Goal: Transaction & Acquisition: Purchase product/service

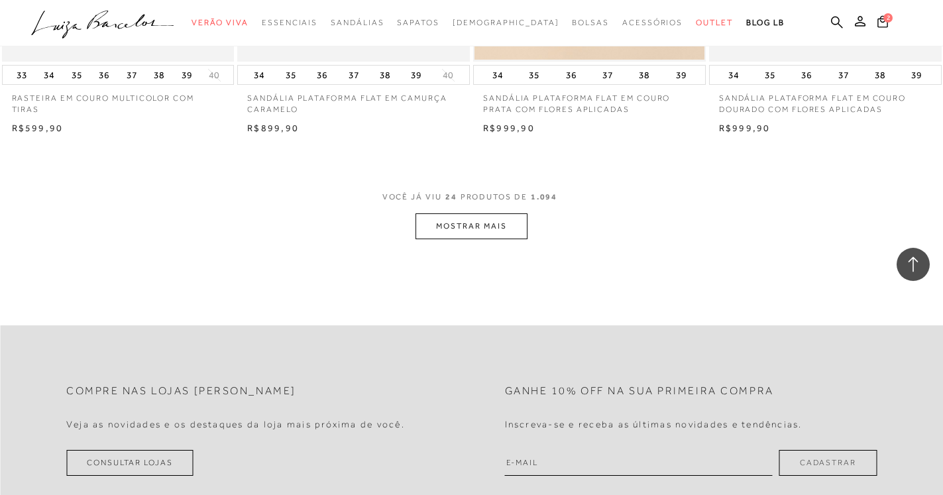
scroll to position [2503, 0]
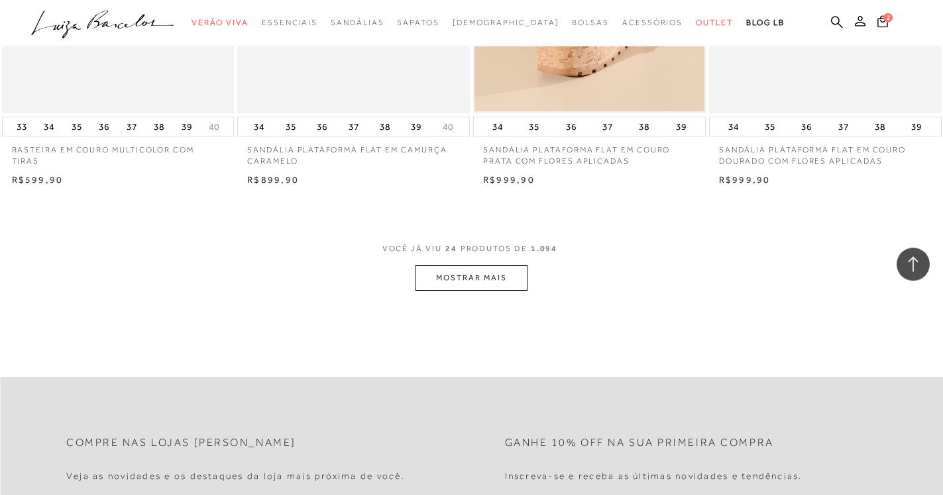
click at [458, 286] on button "MOSTRAR MAIS" at bounding box center [471, 278] width 111 height 26
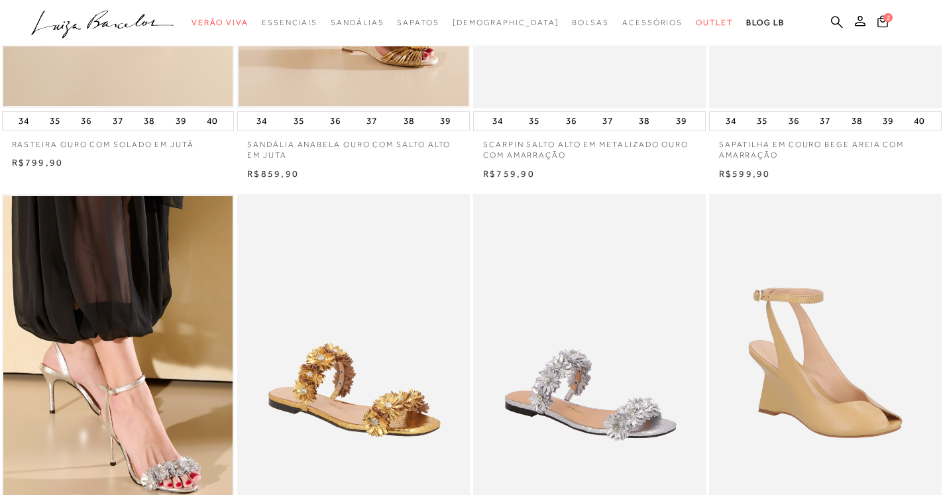
scroll to position [0, 0]
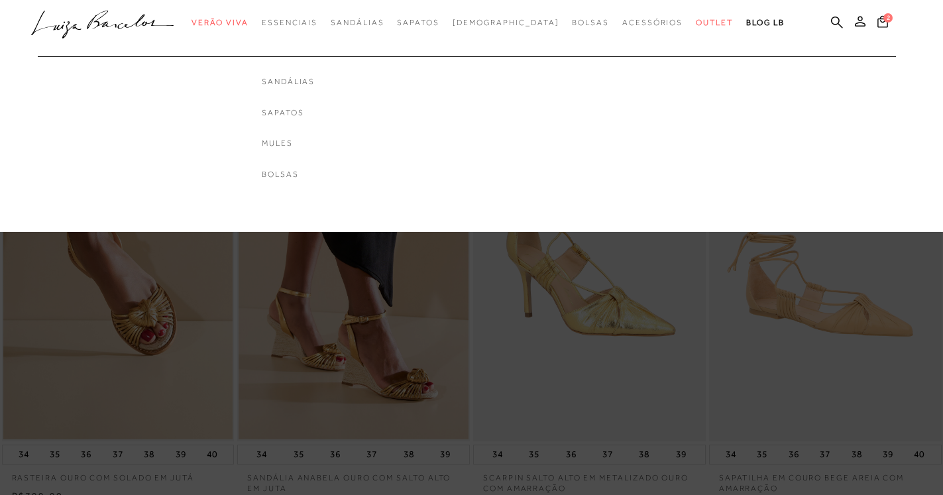
click at [315, 143] on link "Mules" at bounding box center [288, 143] width 53 height 11
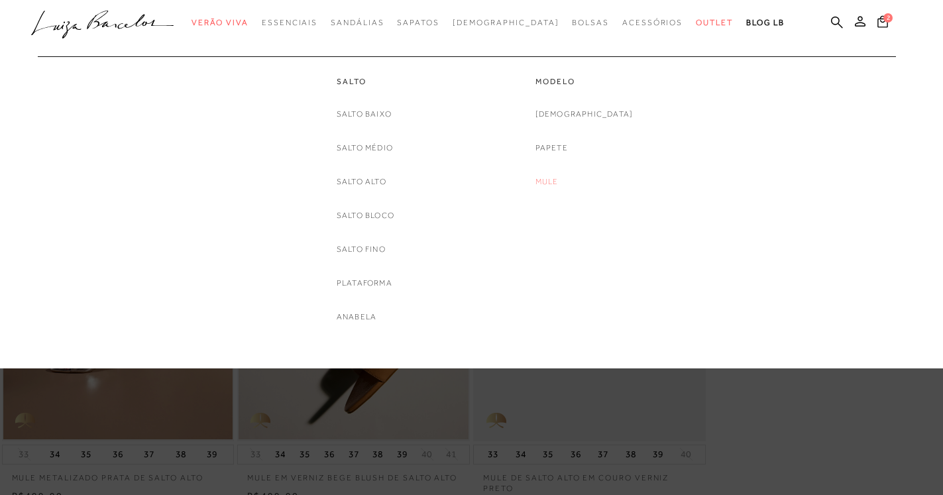
click at [559, 180] on link "Mule" at bounding box center [547, 182] width 23 height 14
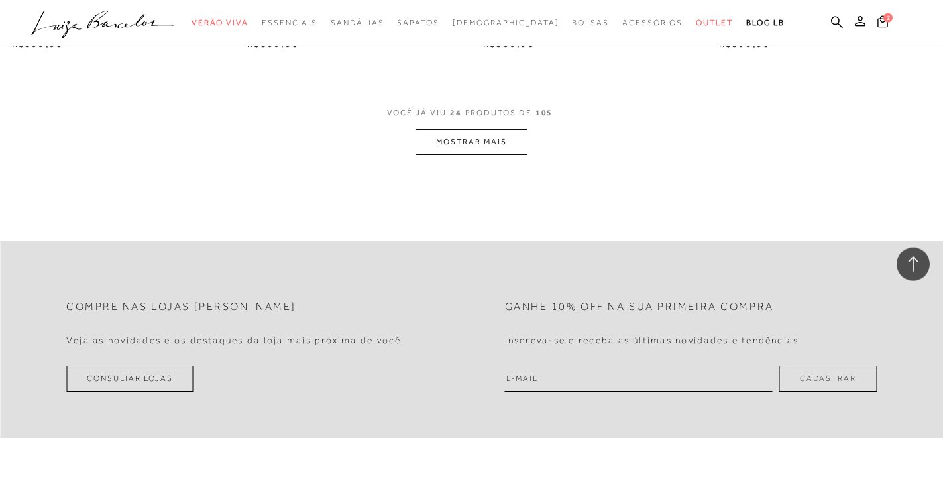
scroll to position [2625, 0]
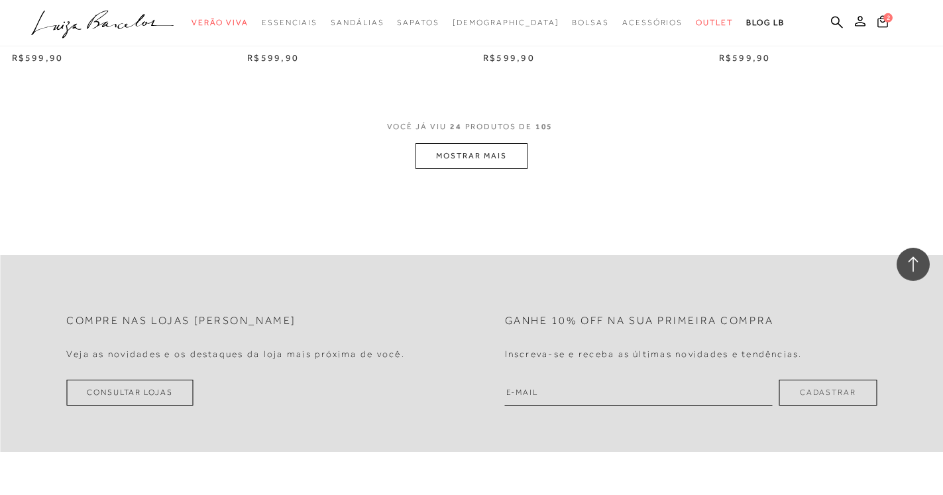
click at [493, 163] on button "MOSTRAR MAIS" at bounding box center [471, 156] width 111 height 26
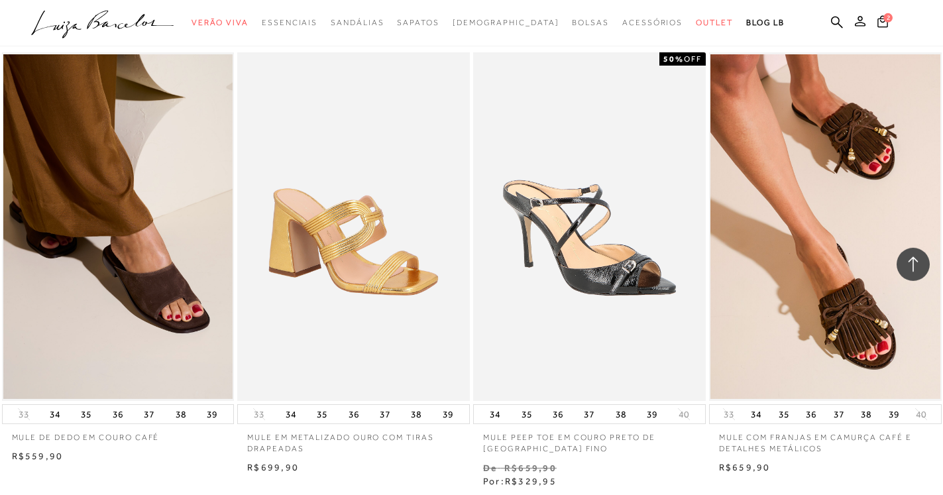
scroll to position [3537, 0]
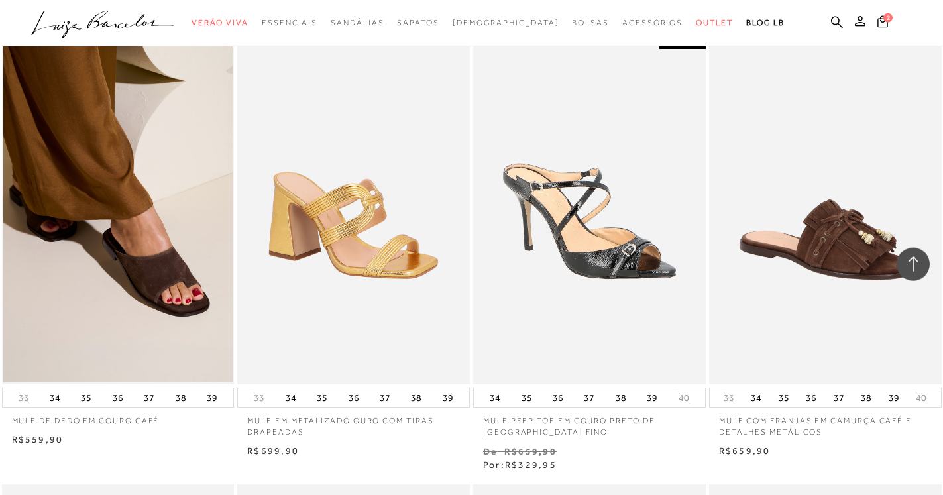
click at [860, 346] on img at bounding box center [826, 210] width 231 height 349
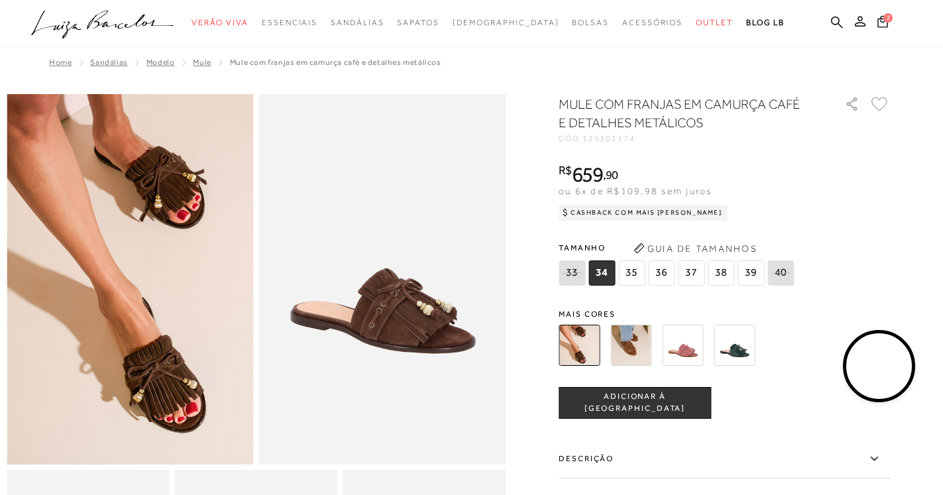
click at [729, 275] on span "38" at bounding box center [721, 273] width 27 height 25
click at [882, 22] on icon at bounding box center [883, 21] width 11 height 12
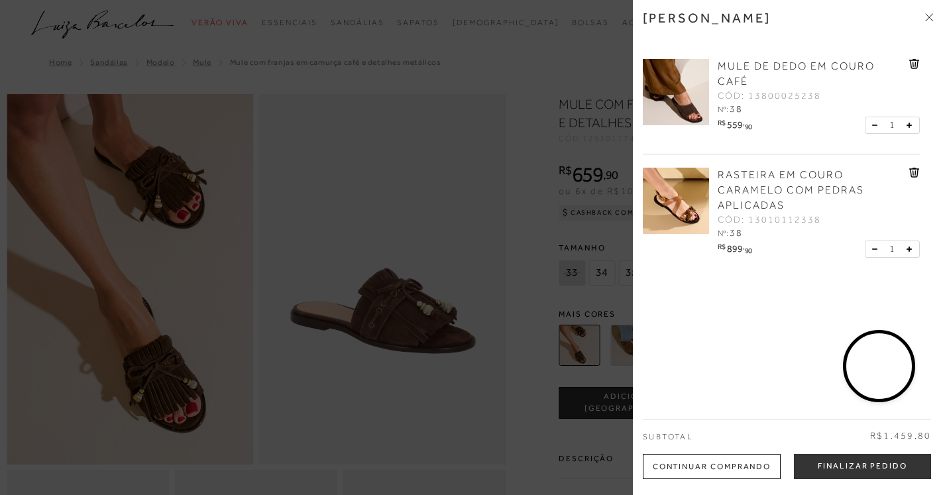
click at [909, 60] on icon at bounding box center [914, 64] width 10 height 10
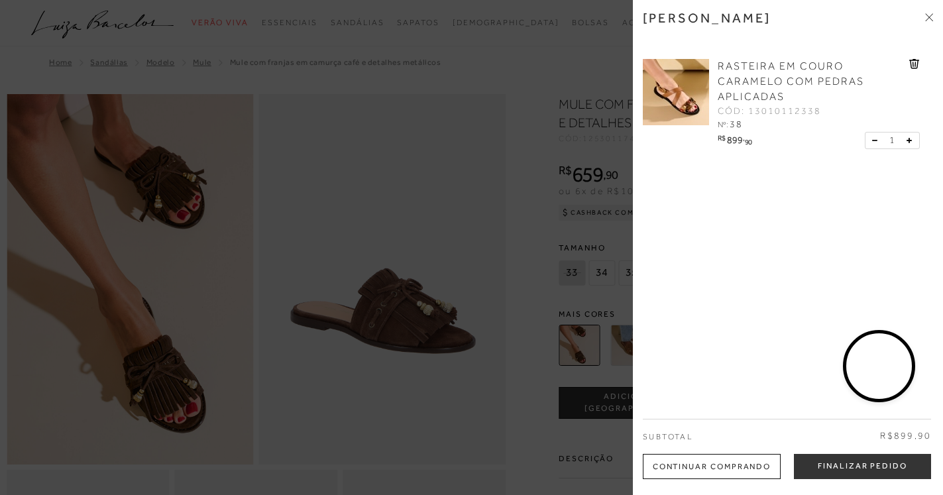
click at [865, 141] on div "1" at bounding box center [892, 141] width 55 height 18
click at [865, 139] on div "1" at bounding box center [892, 141] width 55 height 18
click at [913, 64] on icon at bounding box center [913, 64] width 1 height 5
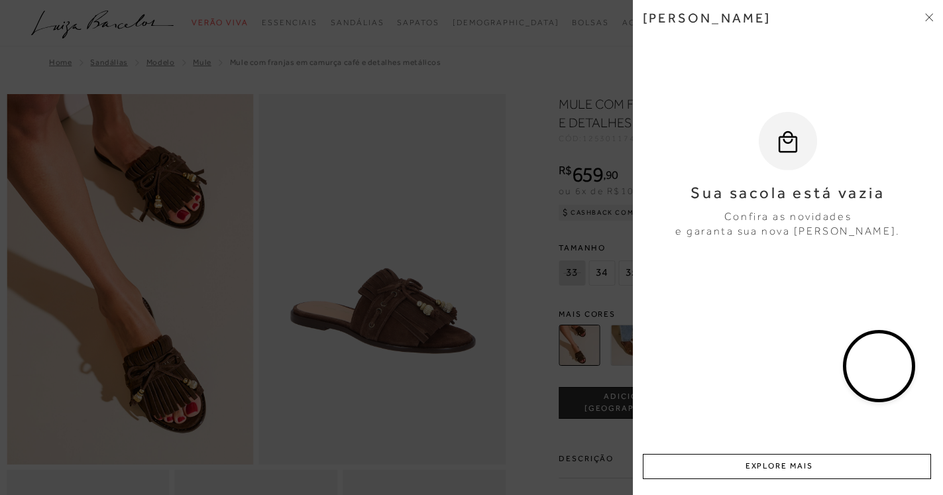
click at [932, 19] on icon at bounding box center [929, 17] width 8 height 8
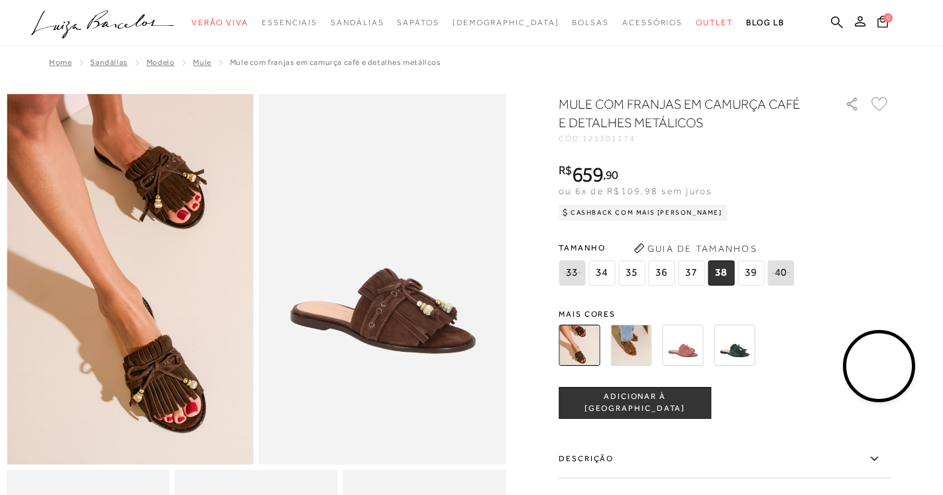
click at [669, 397] on span "ADICIONAR À SACOLA" at bounding box center [634, 402] width 151 height 23
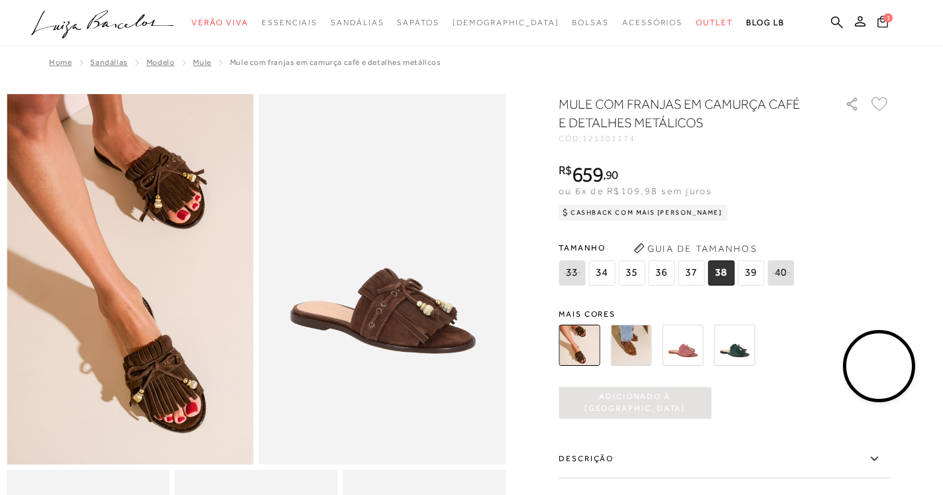
click at [888, 24] on icon at bounding box center [883, 21] width 11 height 12
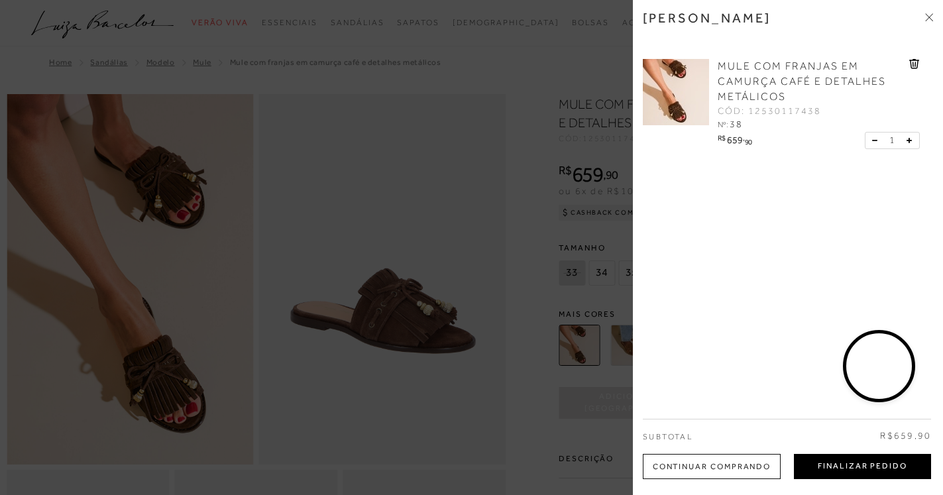
click at [861, 463] on button "Finalizar Pedido" at bounding box center [862, 466] width 137 height 25
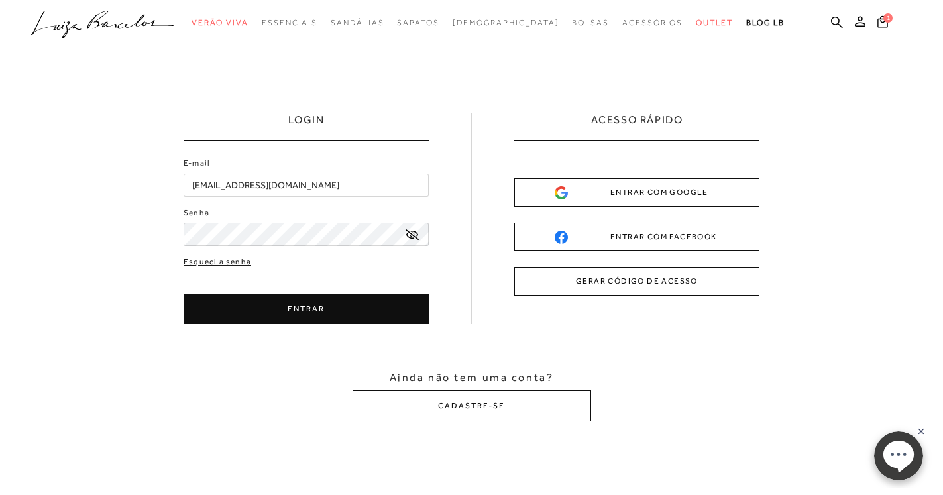
click at [202, 263] on div "E-mail marciacostagoes@gmail.com Senha Esqueci a senha ENTRAR" at bounding box center [306, 240] width 245 height 167
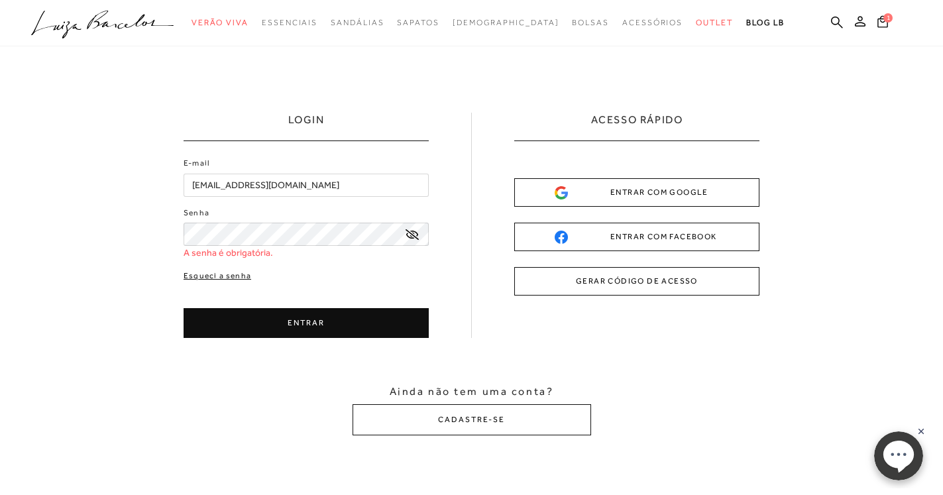
click at [204, 276] on link "Esqueci a senha" at bounding box center [218, 276] width 68 height 13
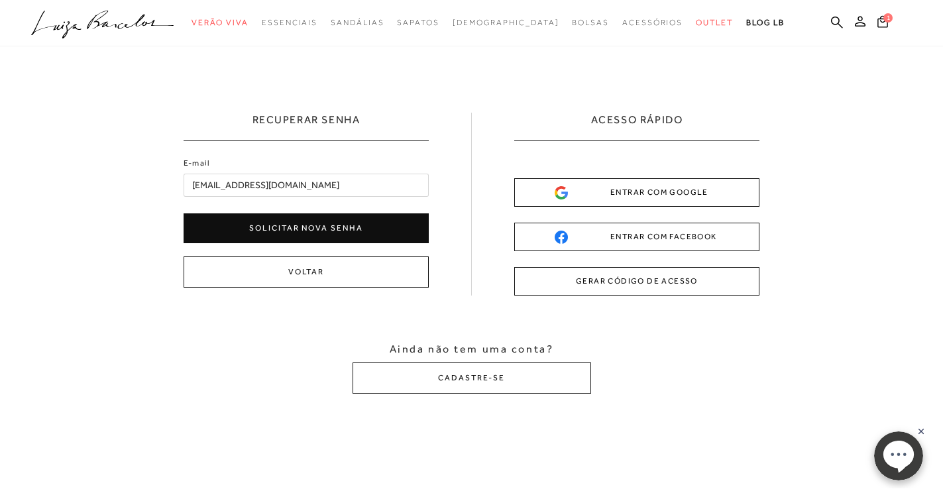
click at [296, 226] on button "Solicitar nova senha" at bounding box center [306, 228] width 245 height 30
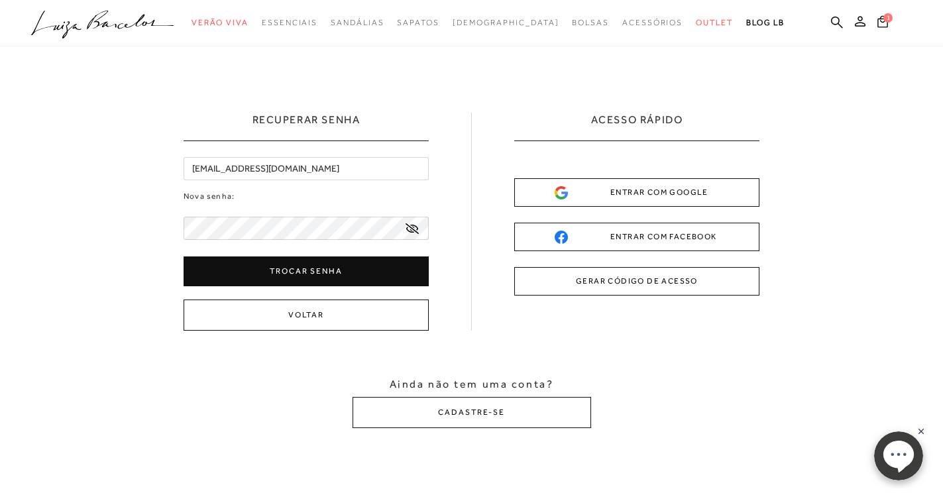
click at [276, 274] on button "Trocar senha" at bounding box center [306, 272] width 245 height 30
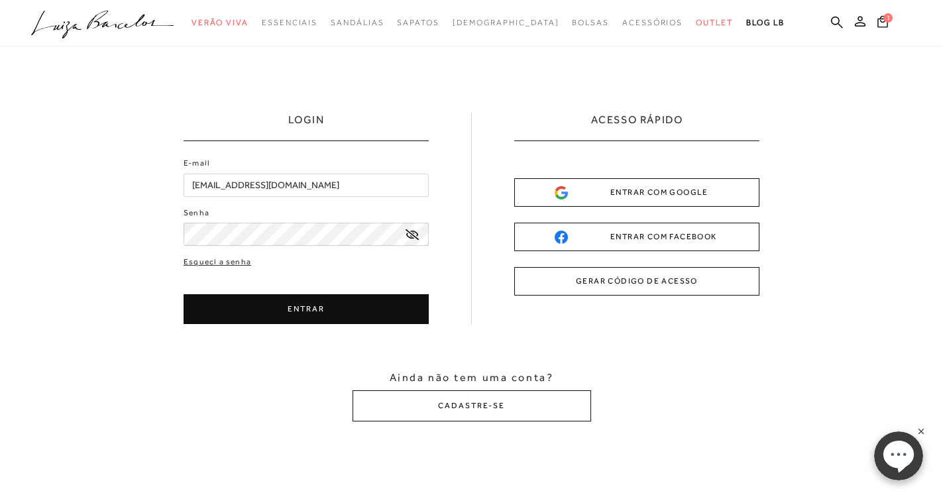
click at [317, 312] on button "ENTRAR" at bounding box center [306, 309] width 245 height 30
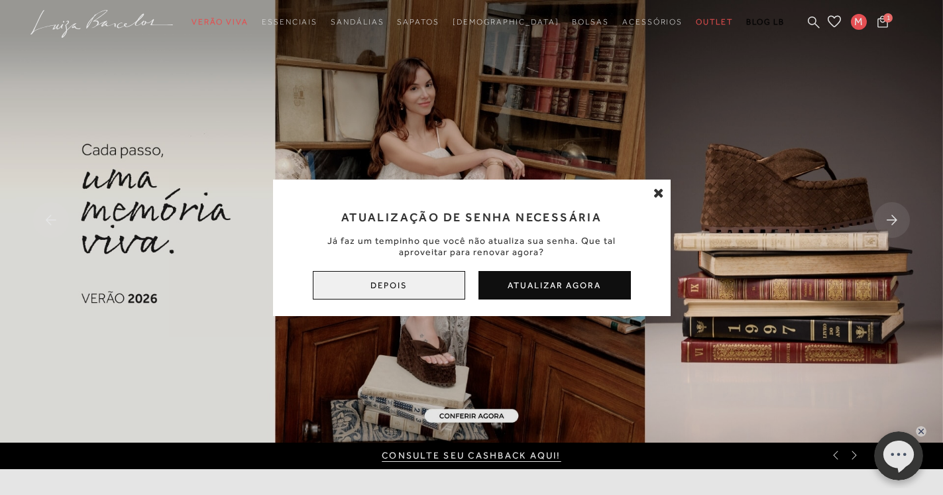
click at [428, 290] on button "Depois" at bounding box center [389, 285] width 152 height 29
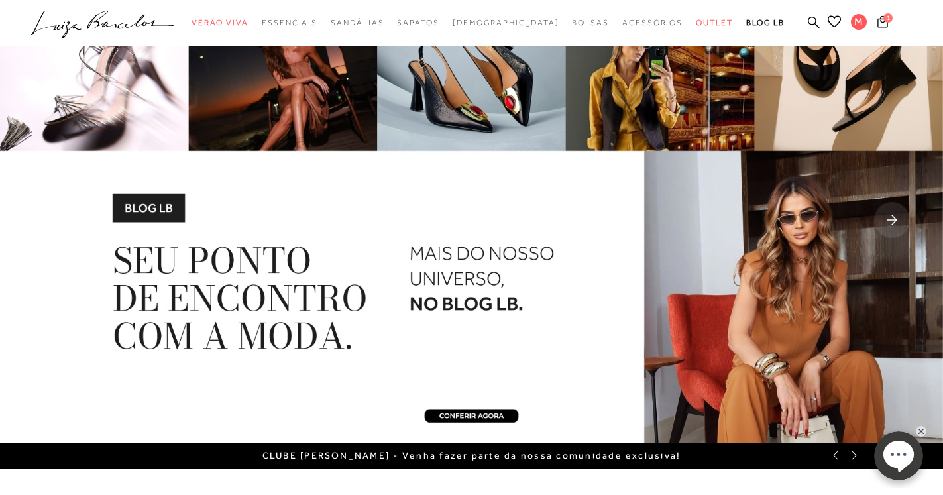
click at [890, 28] on button "1" at bounding box center [883, 24] width 19 height 18
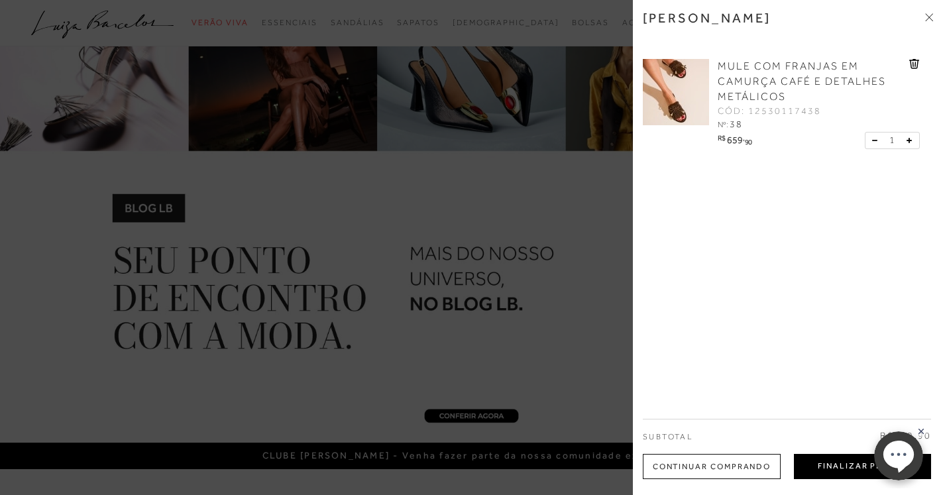
click at [808, 467] on button "Finalizar Pedido" at bounding box center [862, 466] width 137 height 25
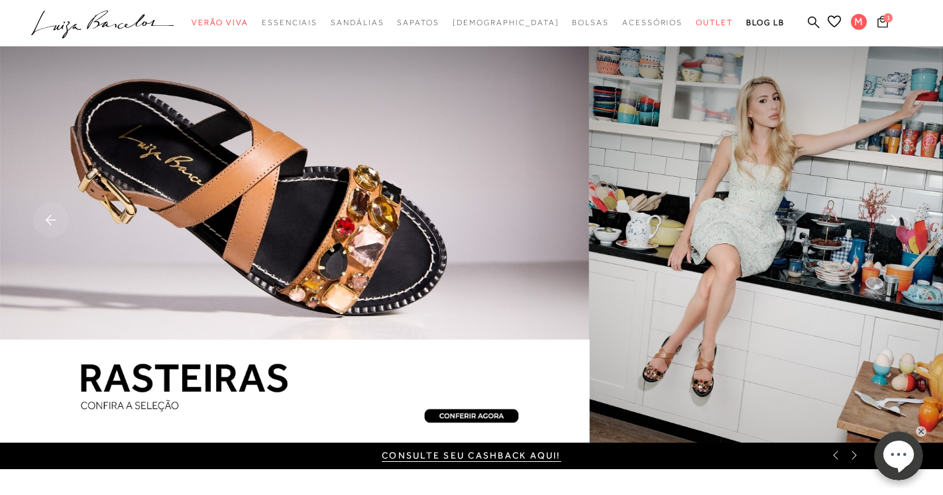
click at [884, 29] on button "1" at bounding box center [883, 24] width 19 height 18
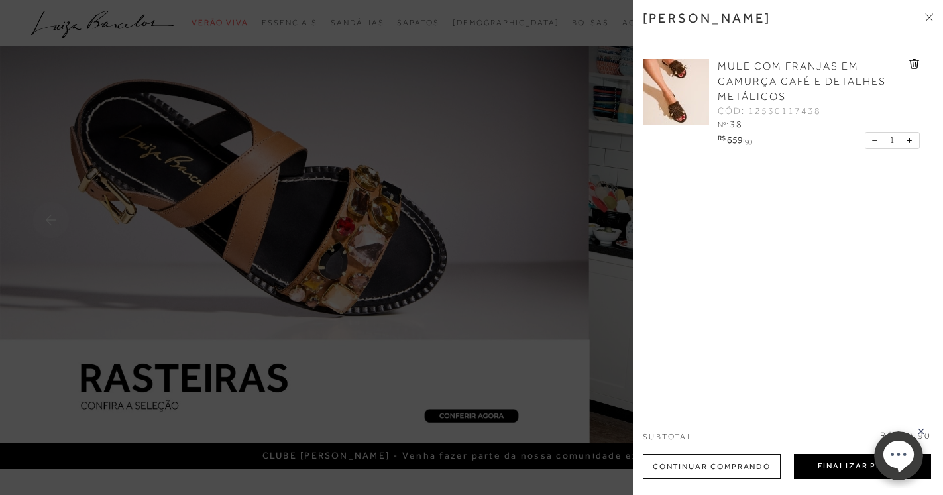
click at [845, 470] on button "Finalizar Pedido" at bounding box center [862, 466] width 137 height 25
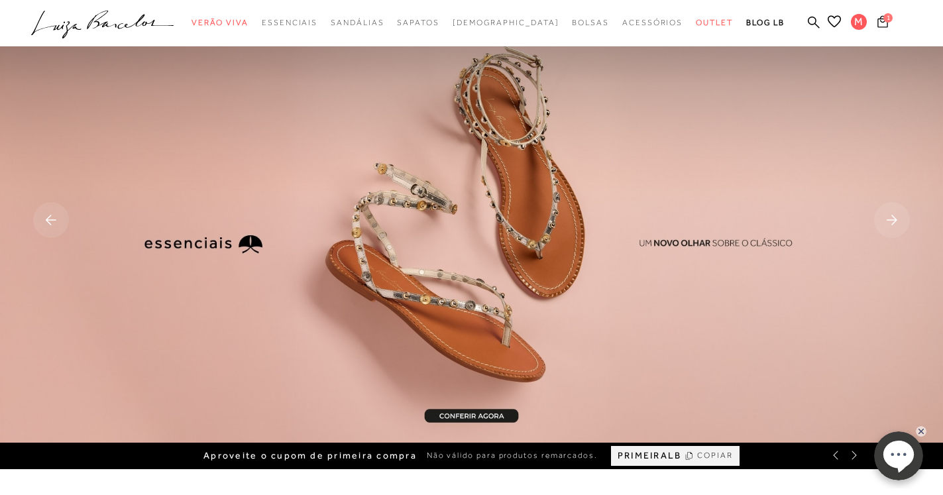
click at [889, 29] on button "1" at bounding box center [883, 24] width 19 height 18
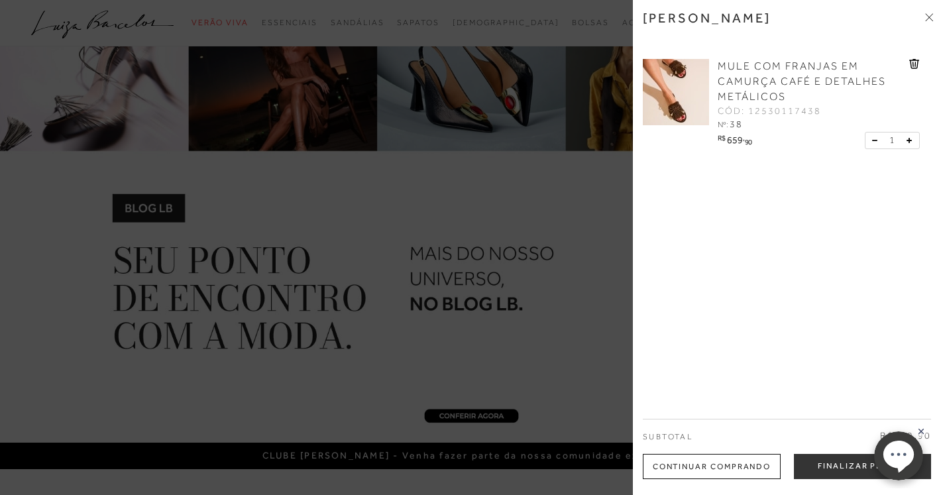
click at [921, 431] on rect at bounding box center [921, 431] width 11 height 11
click at [864, 465] on button "Finalizar Pedido" at bounding box center [862, 466] width 137 height 25
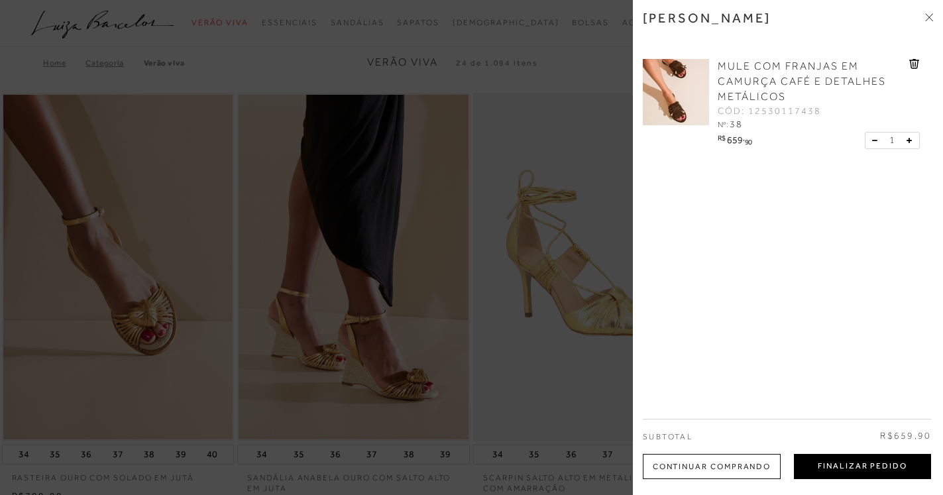
click at [852, 470] on button "Finalizar Pedido" at bounding box center [862, 466] width 137 height 25
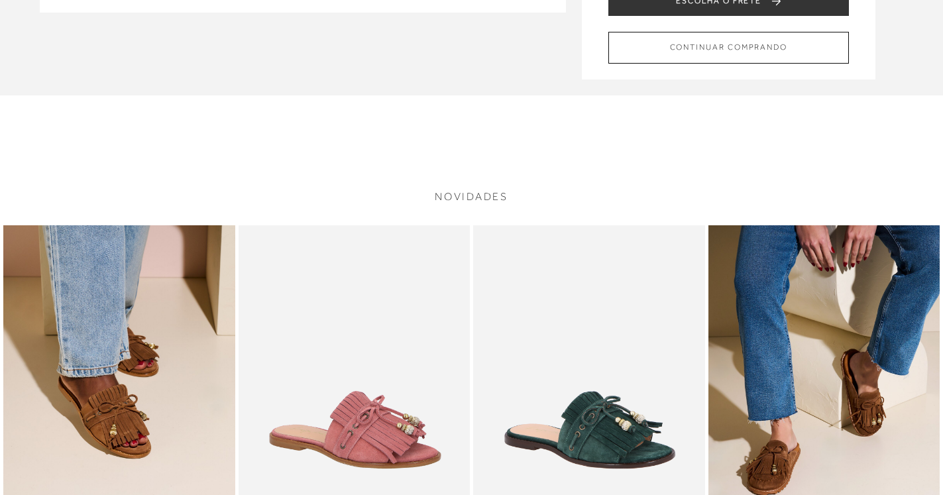
scroll to position [93, 0]
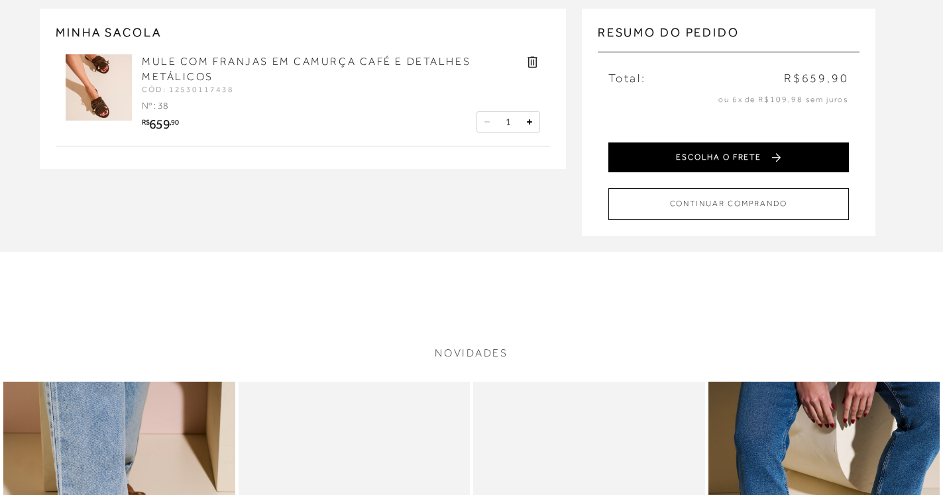
click at [742, 160] on button "ESCOLHA O FRETE" at bounding box center [729, 158] width 241 height 30
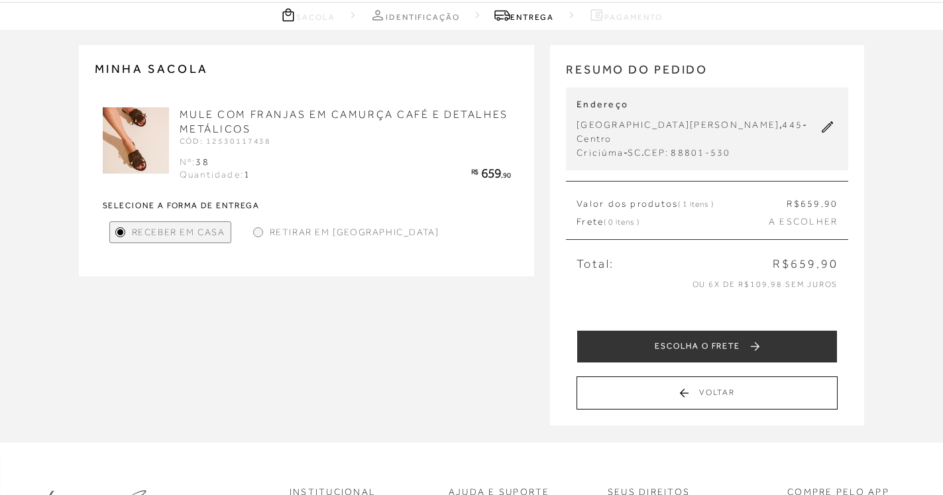
scroll to position [43, 0]
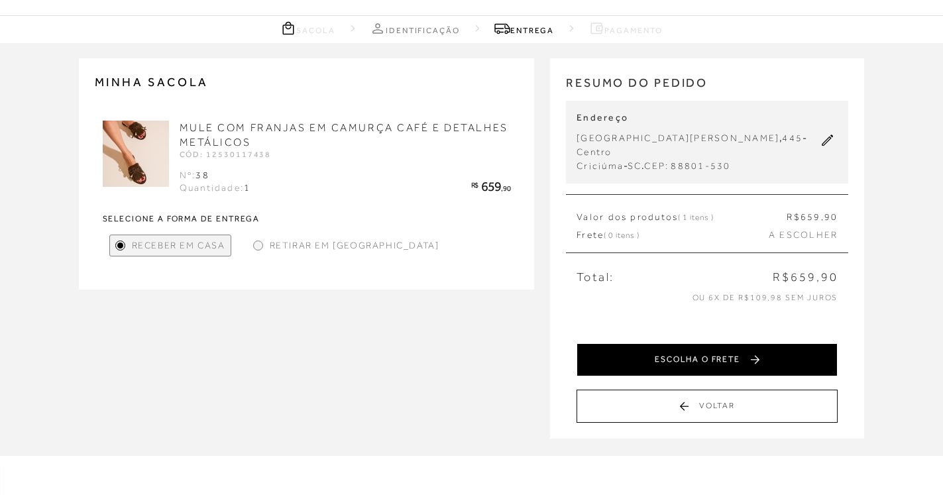
click at [718, 351] on button "ESCOLHA O FRETE" at bounding box center [707, 359] width 261 height 33
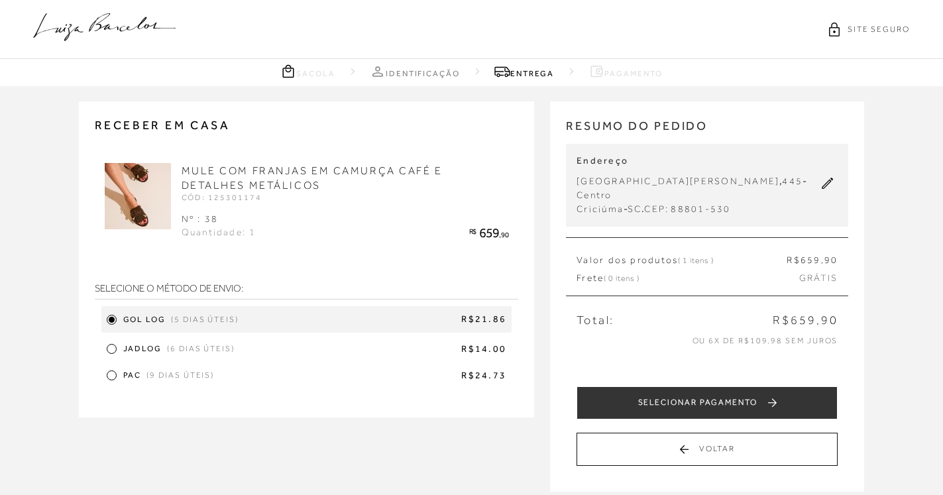
drag, startPoint x: 942, startPoint y: 239, endPoint x: 946, endPoint y: 283, distance: 43.9
click at [943, 283] on html "pa2900009 está carregada. SITE SEGURO Sacola Identificação Entrega" at bounding box center [471, 247] width 943 height 495
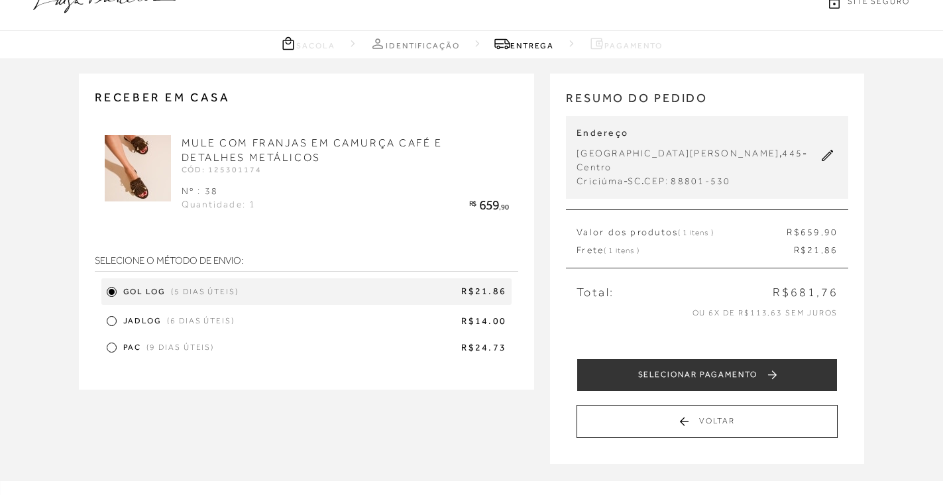
scroll to position [30, 0]
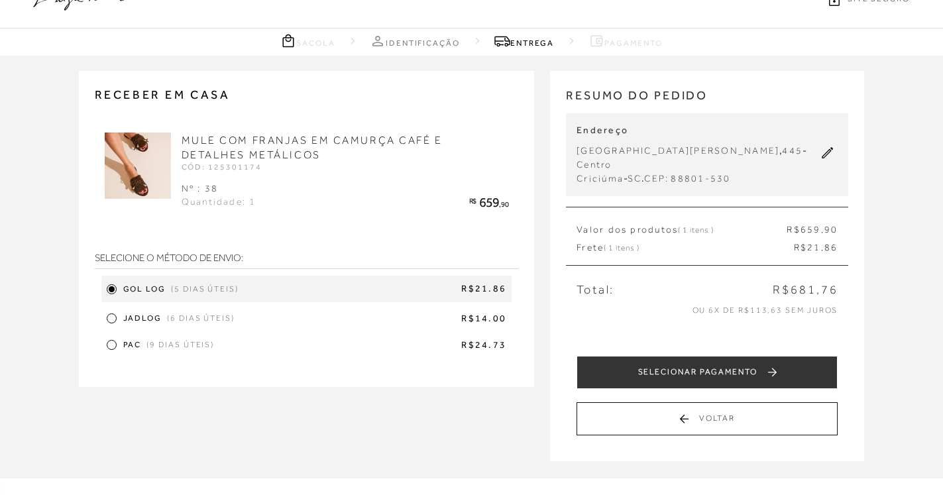
click at [115, 320] on div at bounding box center [112, 319] width 10 height 10
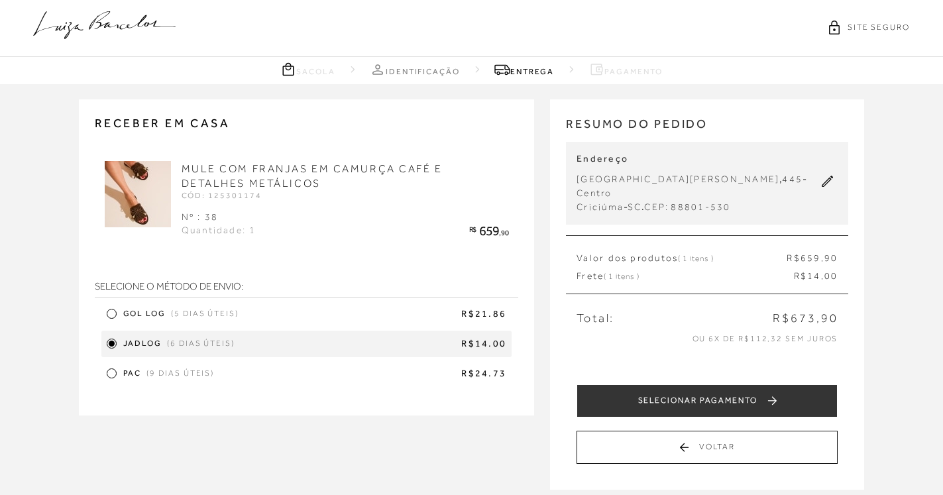
scroll to position [0, 0]
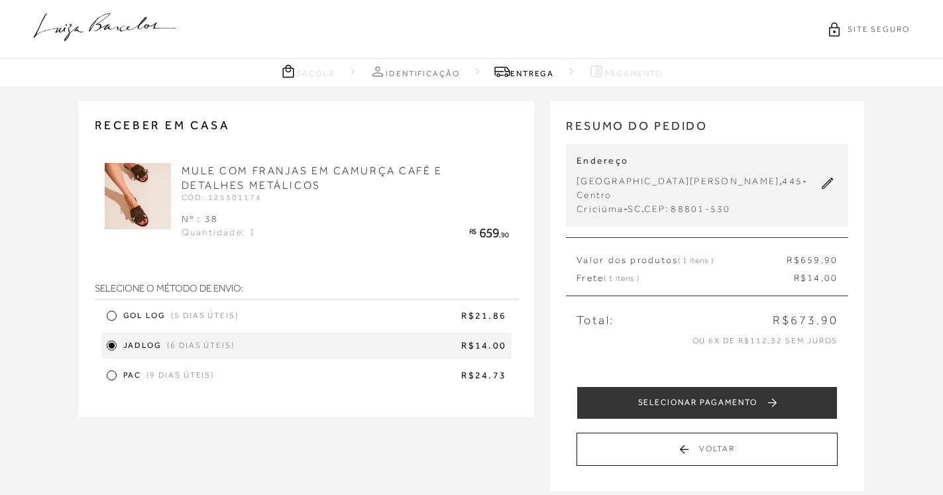
click at [649, 74] on link "Pagamento" at bounding box center [626, 71] width 74 height 17
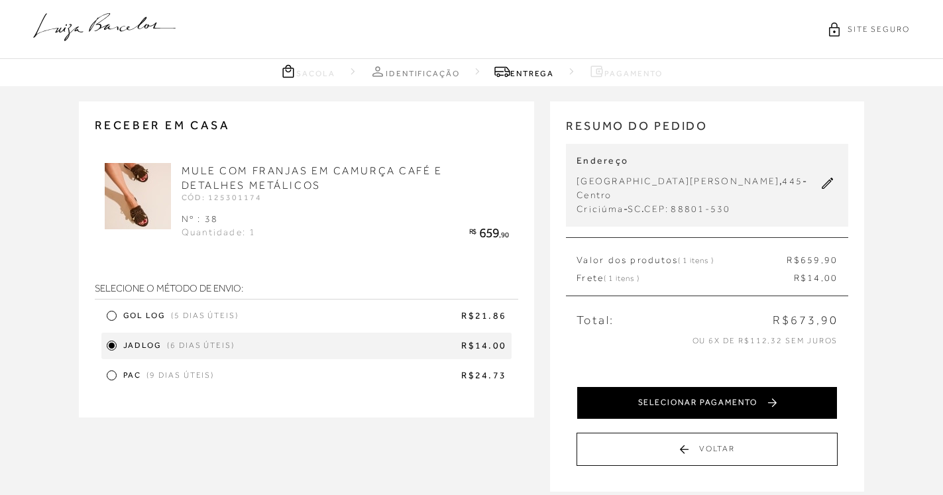
click at [691, 390] on button "SELECIONAR PAGAMENTO" at bounding box center [707, 402] width 261 height 33
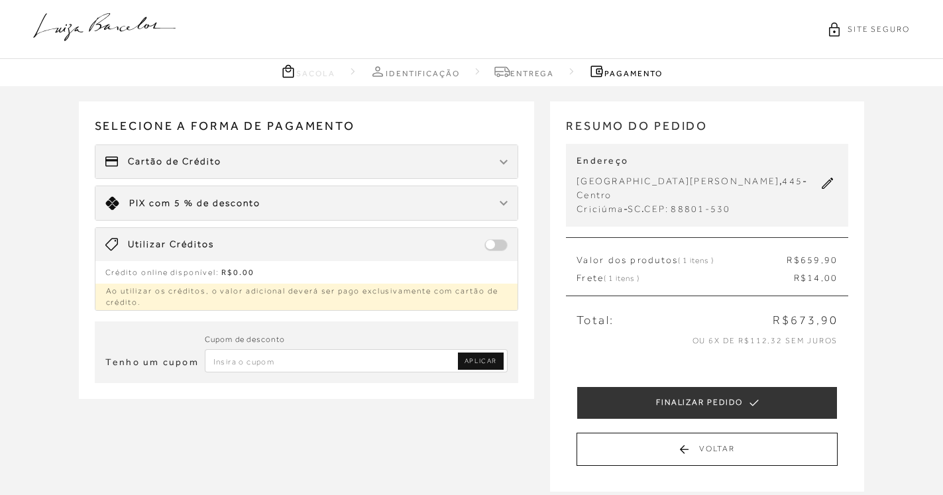
click at [289, 201] on div "Limite: R$ 5.000,00 PIX com 5 % de desconto" at bounding box center [306, 203] width 423 height 34
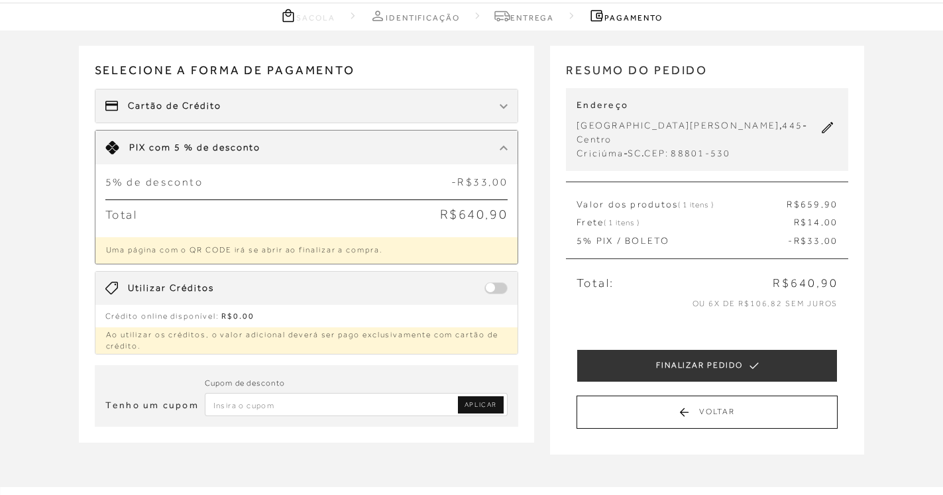
scroll to position [57, 0]
paste input "CP"
type input "CP"
click at [488, 406] on span "APLICAR" at bounding box center [481, 403] width 32 height 9
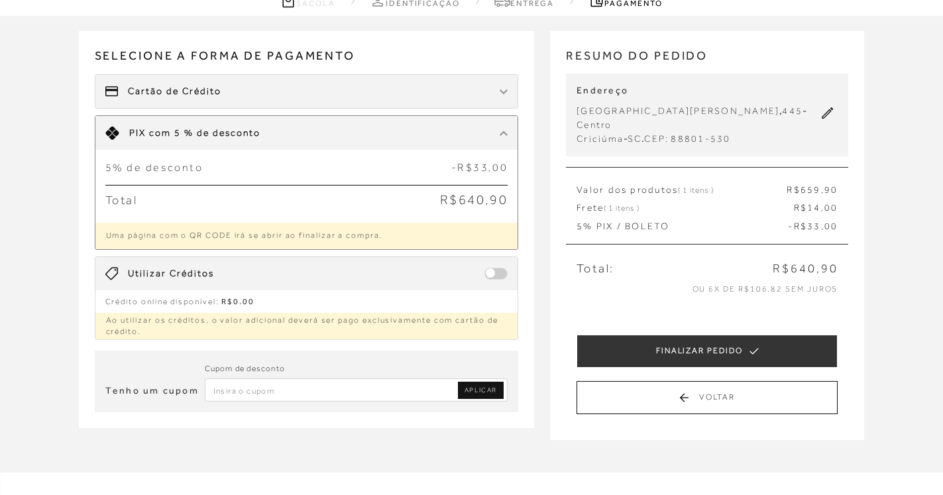
scroll to position [72, 0]
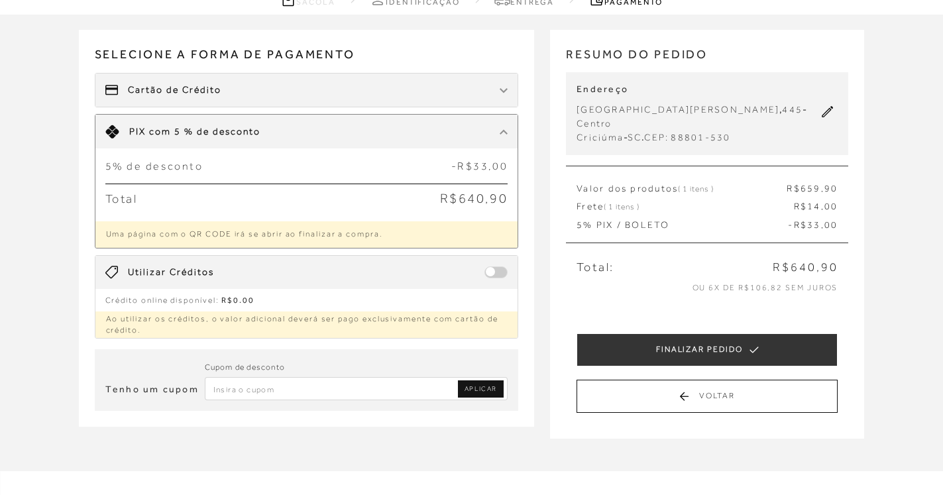
click at [244, 394] on input "Inserir Código da Promoção" at bounding box center [357, 388] width 304 height 23
type input "cashback em dobro"
click at [485, 390] on span "APLICAR" at bounding box center [481, 388] width 32 height 9
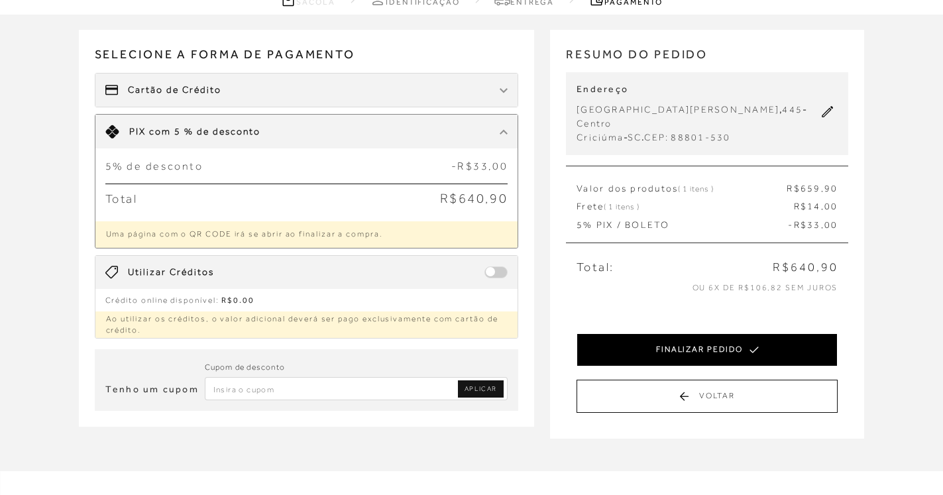
click at [699, 333] on button "FINALIZAR PEDIDO" at bounding box center [707, 349] width 261 height 33
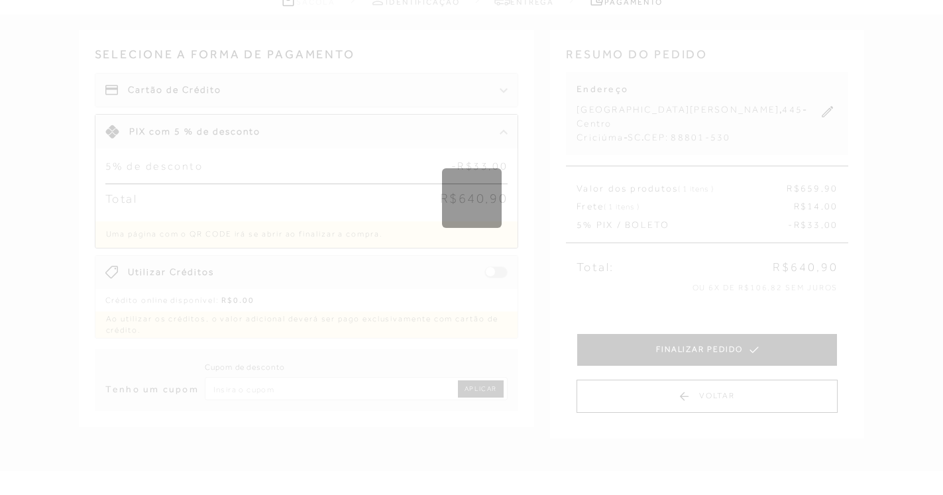
scroll to position [0, 0]
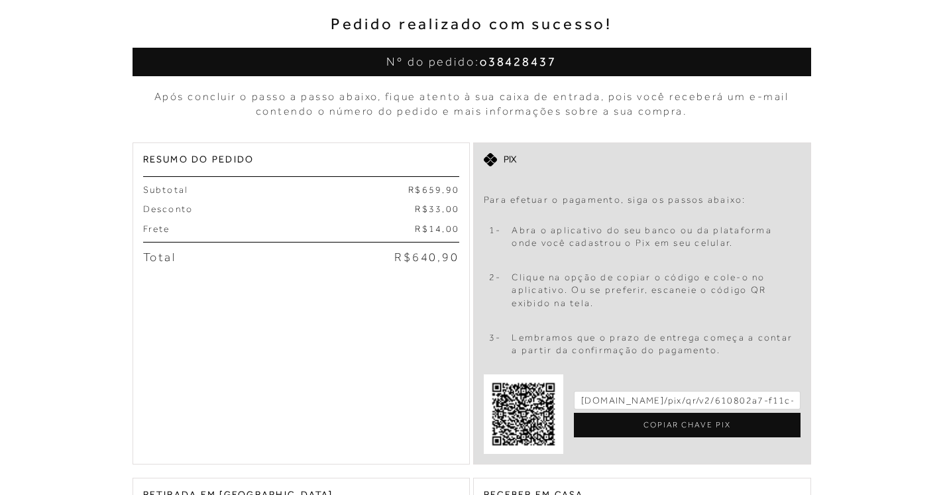
scroll to position [170, 0]
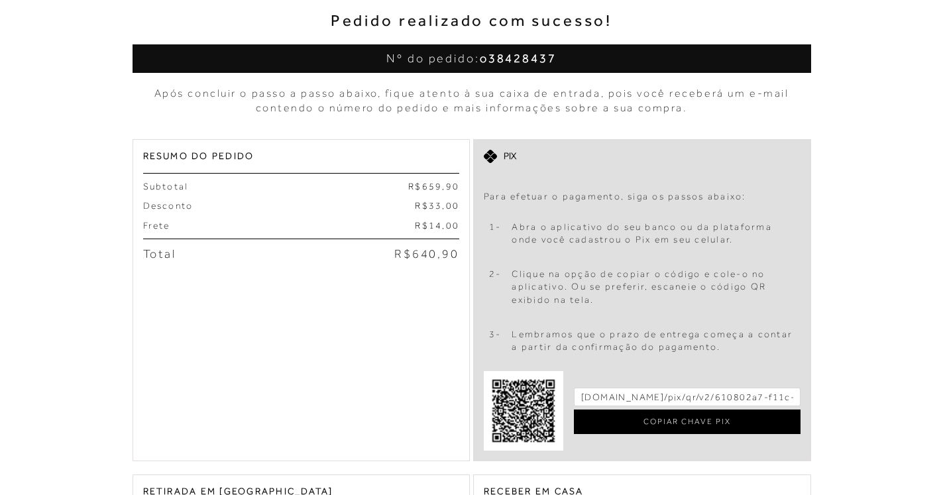
click at [686, 426] on div "COPIAR CHAVE PIX" at bounding box center [687, 422] width 227 height 25
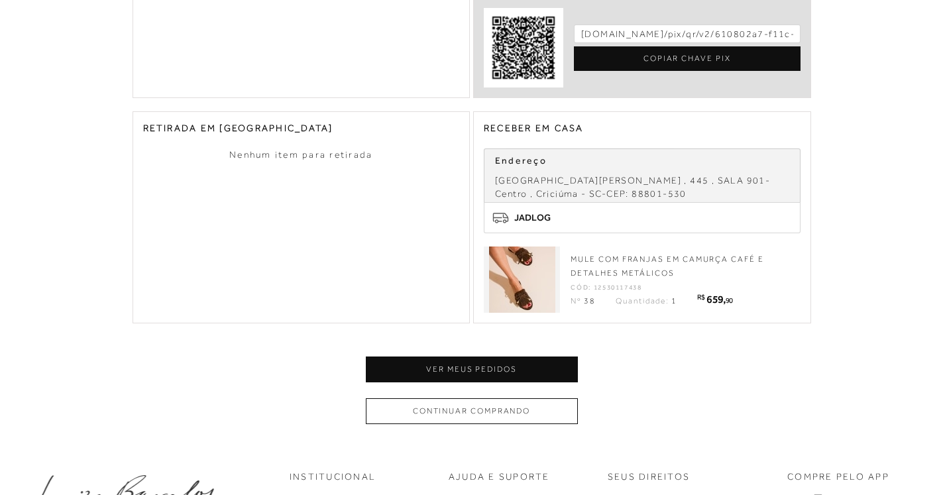
scroll to position [530, 0]
